Goal: Information Seeking & Learning: Learn about a topic

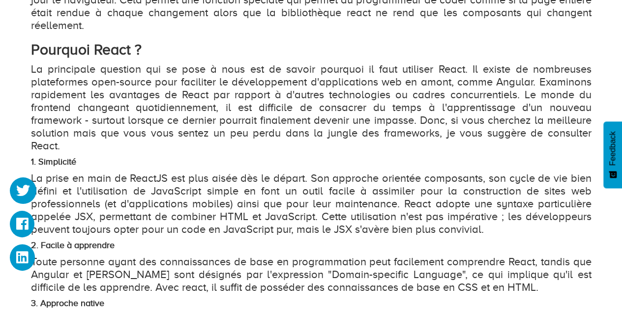
scroll to position [1166, 0]
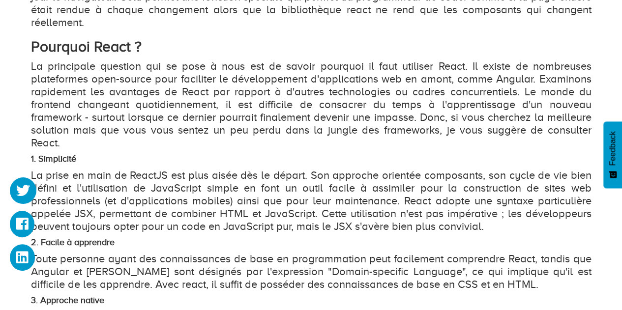
click at [504, 78] on p "La principale question qui se pose à nous est de savoir pourquoi il faut utilis…" at bounding box center [311, 104] width 560 height 89
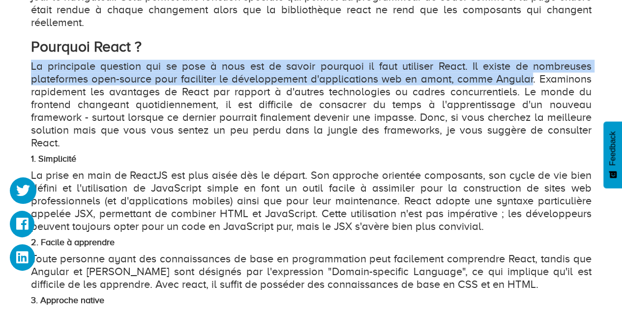
drag, startPoint x: 504, startPoint y: 78, endPoint x: 452, endPoint y: 85, distance: 52.6
click at [452, 85] on p "La principale question qui se pose à nous est de savoir pourquoi il faut utilis…" at bounding box center [311, 104] width 560 height 89
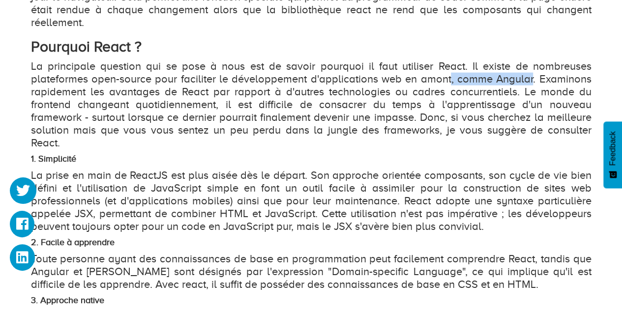
click at [501, 83] on p "La principale question qui se pose à nous est de savoir pourquoi il faut utilis…" at bounding box center [311, 104] width 560 height 89
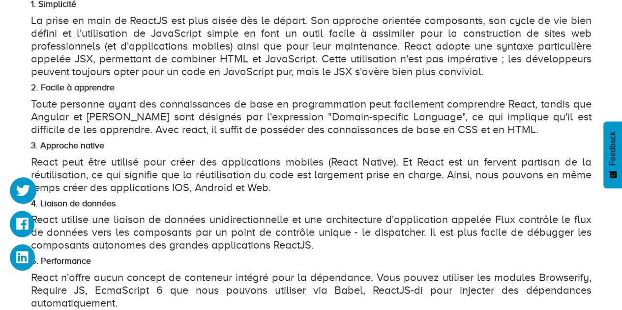
scroll to position [1321, 0]
click at [285, 106] on p "Toute personne ayant des connaissances de base en programmation peut facilement…" at bounding box center [311, 116] width 560 height 38
drag, startPoint x: 285, startPoint y: 106, endPoint x: 366, endPoint y: 100, distance: 80.8
click at [366, 100] on p "Toute personne ayant des connaissances de base en programmation peut facilement…" at bounding box center [311, 116] width 560 height 38
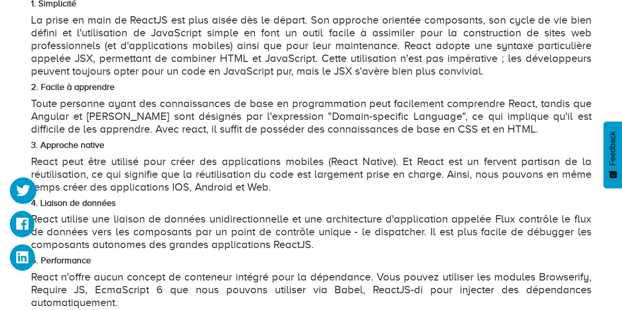
click at [414, 104] on p "Toute personne ayant des connaissances de base en programmation peut facilement…" at bounding box center [311, 116] width 560 height 38
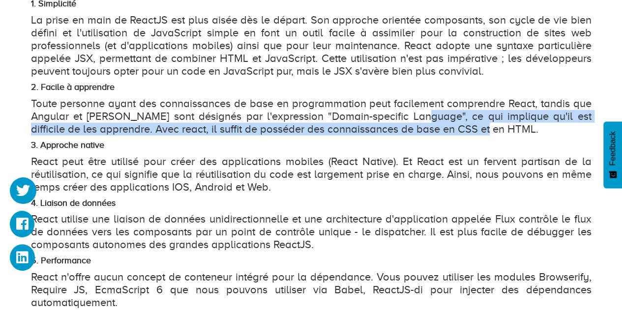
drag, startPoint x: 414, startPoint y: 104, endPoint x: 438, endPoint y: 121, distance: 29.1
click at [438, 121] on p "Toute personne ayant des connaissances de base en programmation peut facilement…" at bounding box center [311, 116] width 560 height 38
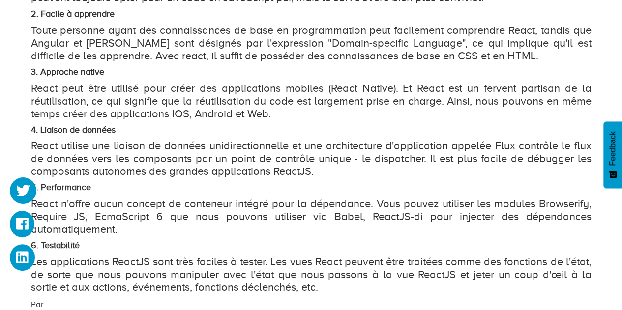
scroll to position [1395, 0]
click at [73, 82] on p "React peut être utilisé pour créer des applications mobiles (React Native). Et …" at bounding box center [311, 101] width 560 height 38
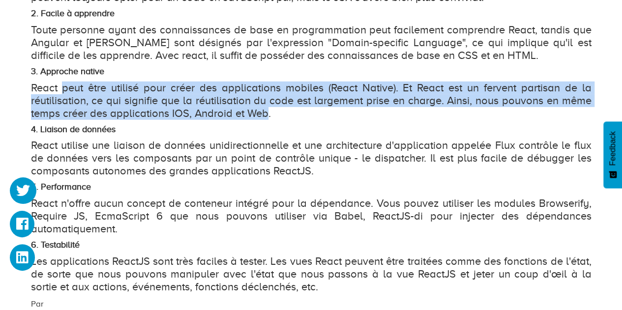
drag, startPoint x: 73, startPoint y: 76, endPoint x: 247, endPoint y: 96, distance: 175.1
click at [247, 96] on p "React peut être utilisé pour créer des applications mobiles (React Native). Et …" at bounding box center [311, 101] width 560 height 38
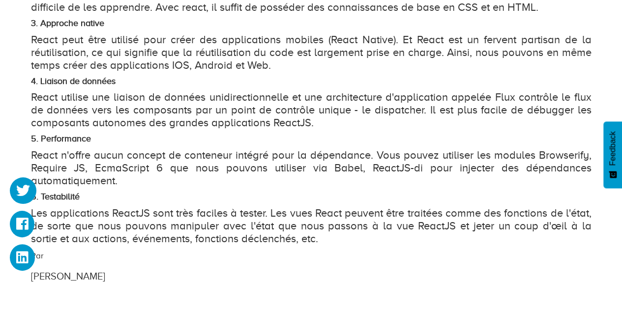
scroll to position [1444, 0]
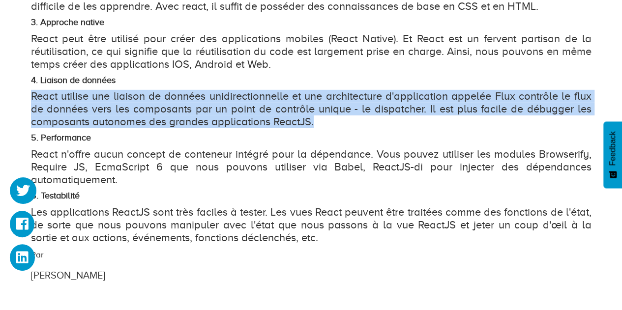
drag, startPoint x: 37, startPoint y: 76, endPoint x: 311, endPoint y: 104, distance: 275.7
click at [311, 104] on p "React utilise une liaison de données unidirectionnelle et une architecture d'ap…" at bounding box center [311, 109] width 560 height 38
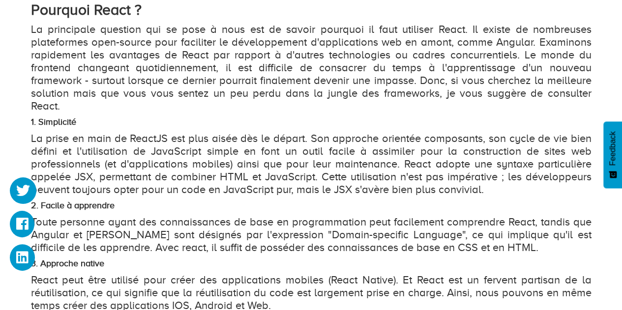
scroll to position [1213, 0]
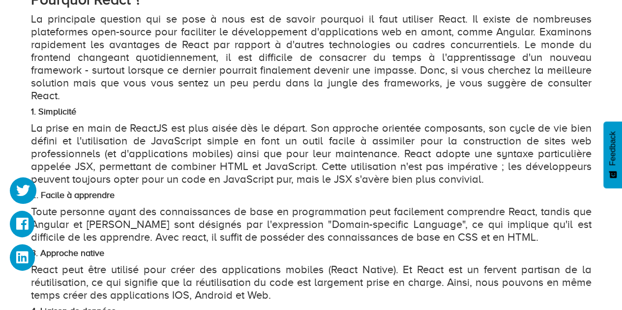
click at [53, 107] on strong "1. Simplicité" at bounding box center [53, 112] width 45 height 10
copy strong "Simplicité"
click at [155, 131] on p "La prise en main de ReactJS est plus aisée dès le départ. Son approche orientée…" at bounding box center [311, 154] width 560 height 64
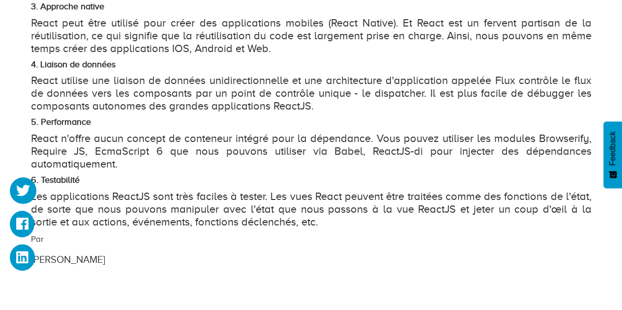
scroll to position [1462, 0]
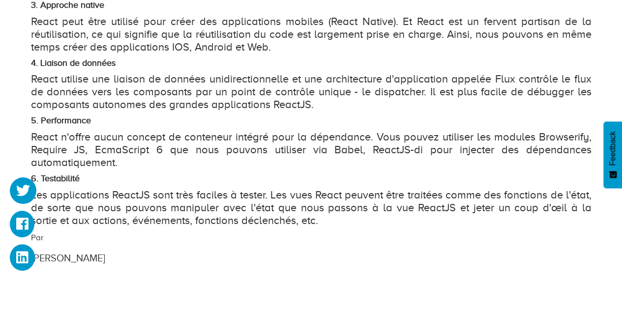
click at [130, 131] on p "React n'offre aucun concept de conteneur intégré pour la dépendance. Vous pouve…" at bounding box center [311, 150] width 560 height 38
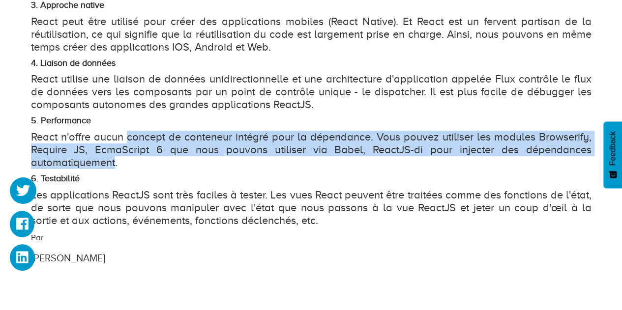
drag, startPoint x: 130, startPoint y: 127, endPoint x: 102, endPoint y: 146, distance: 34.2
click at [102, 146] on p "React n'offre aucun concept de conteneur intégré pour la dépendance. Vous pouve…" at bounding box center [311, 150] width 560 height 38
drag, startPoint x: 102, startPoint y: 146, endPoint x: 28, endPoint y: 128, distance: 76.4
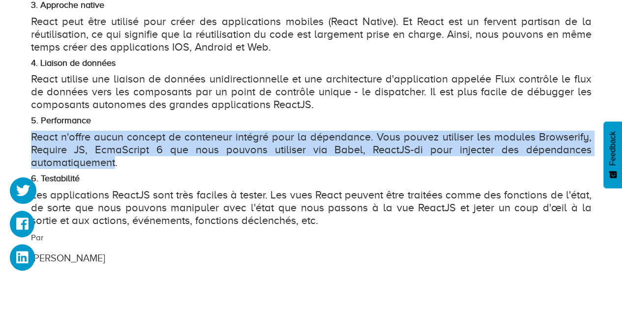
drag, startPoint x: 28, startPoint y: 128, endPoint x: 91, endPoint y: 146, distance: 66.3
click at [91, 146] on p "React n'offre aucun concept de conteneur intégré pour la dépendance. Vous pouve…" at bounding box center [311, 150] width 560 height 38
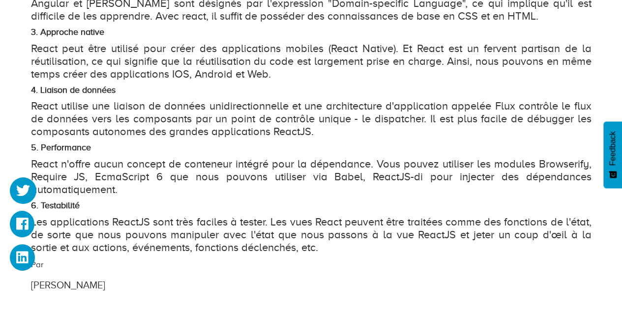
scroll to position [1435, 0]
